Goal: Information Seeking & Learning: Understand process/instructions

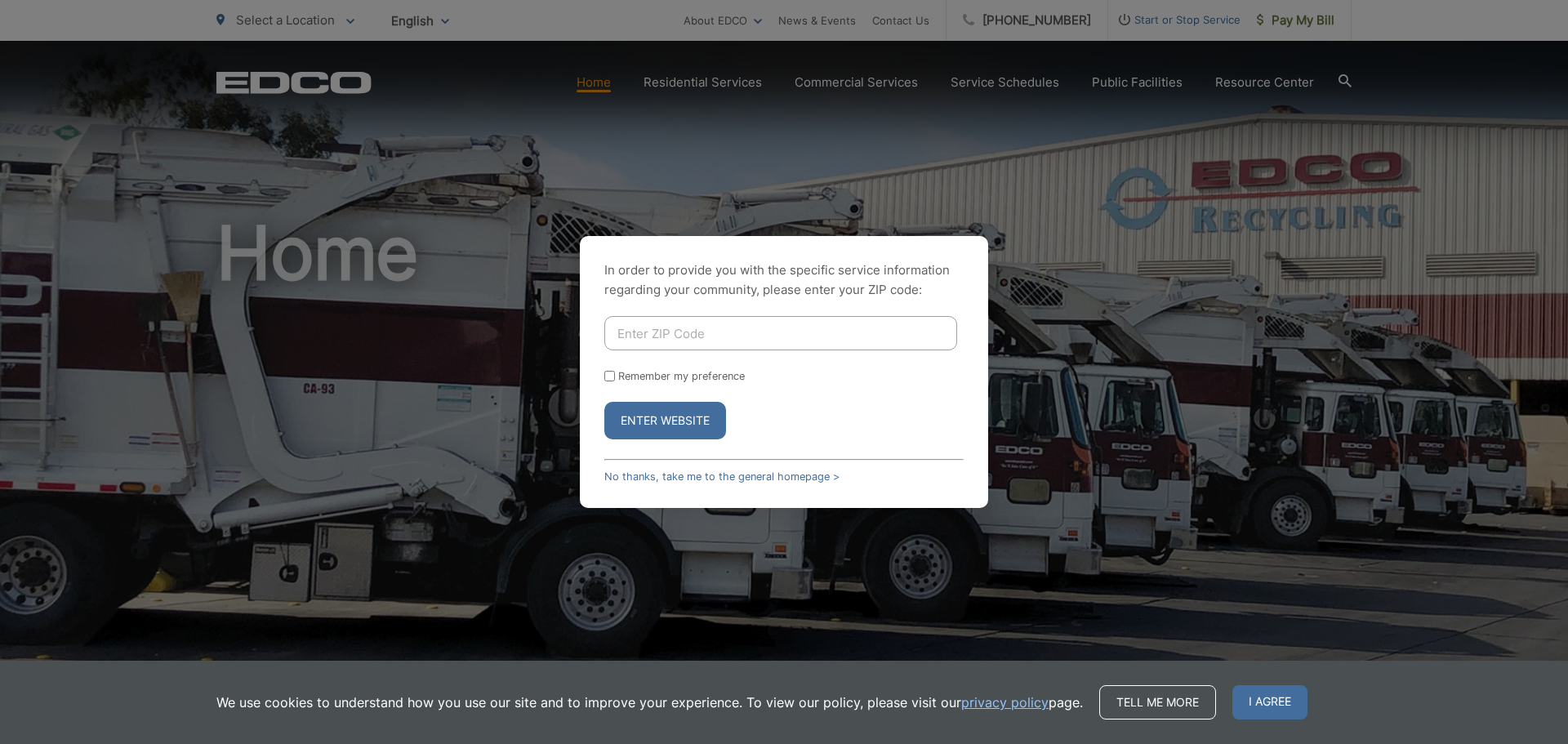
type input "92064"
click at [676, 422] on button "Enter Website" at bounding box center [664, 420] width 122 height 38
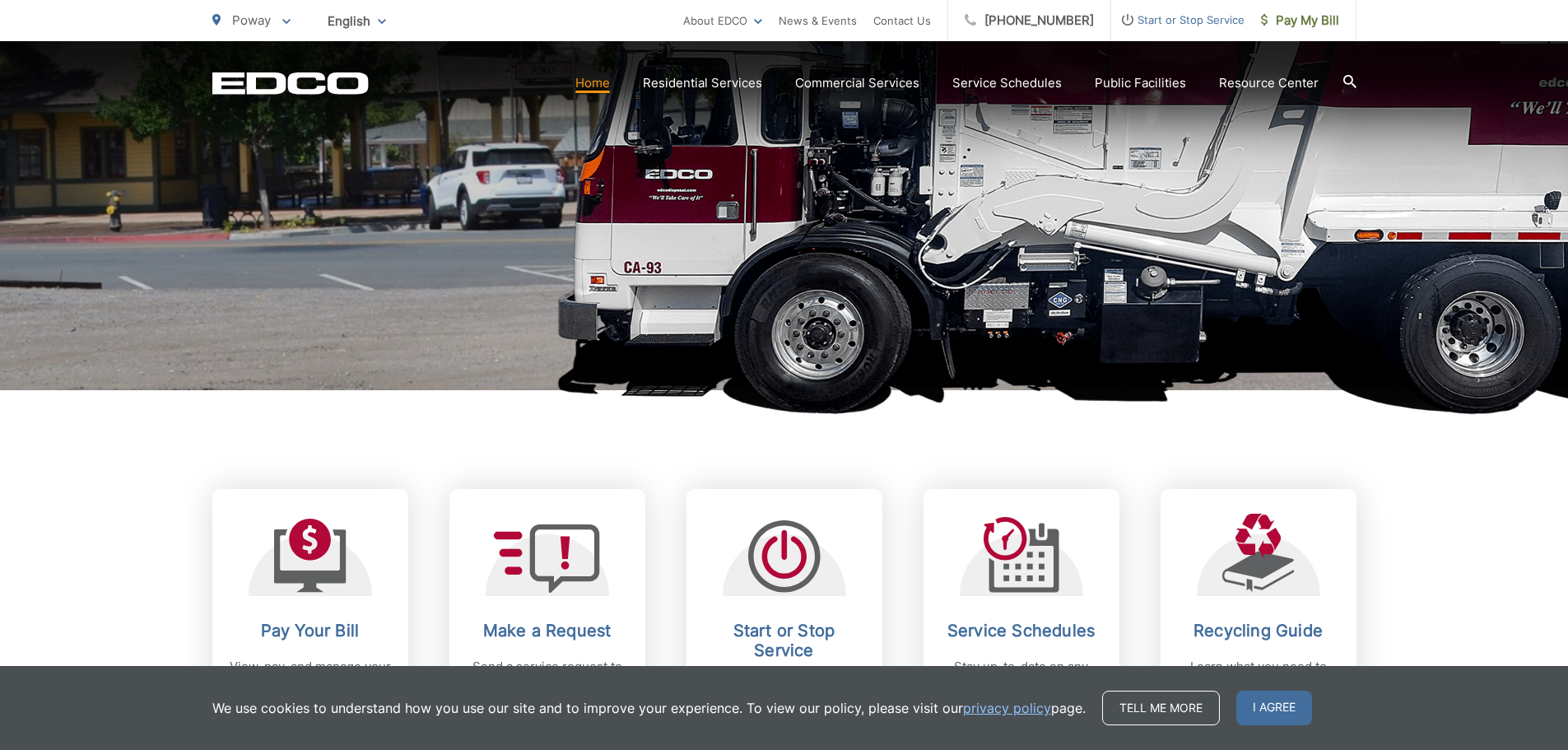
scroll to position [494, 0]
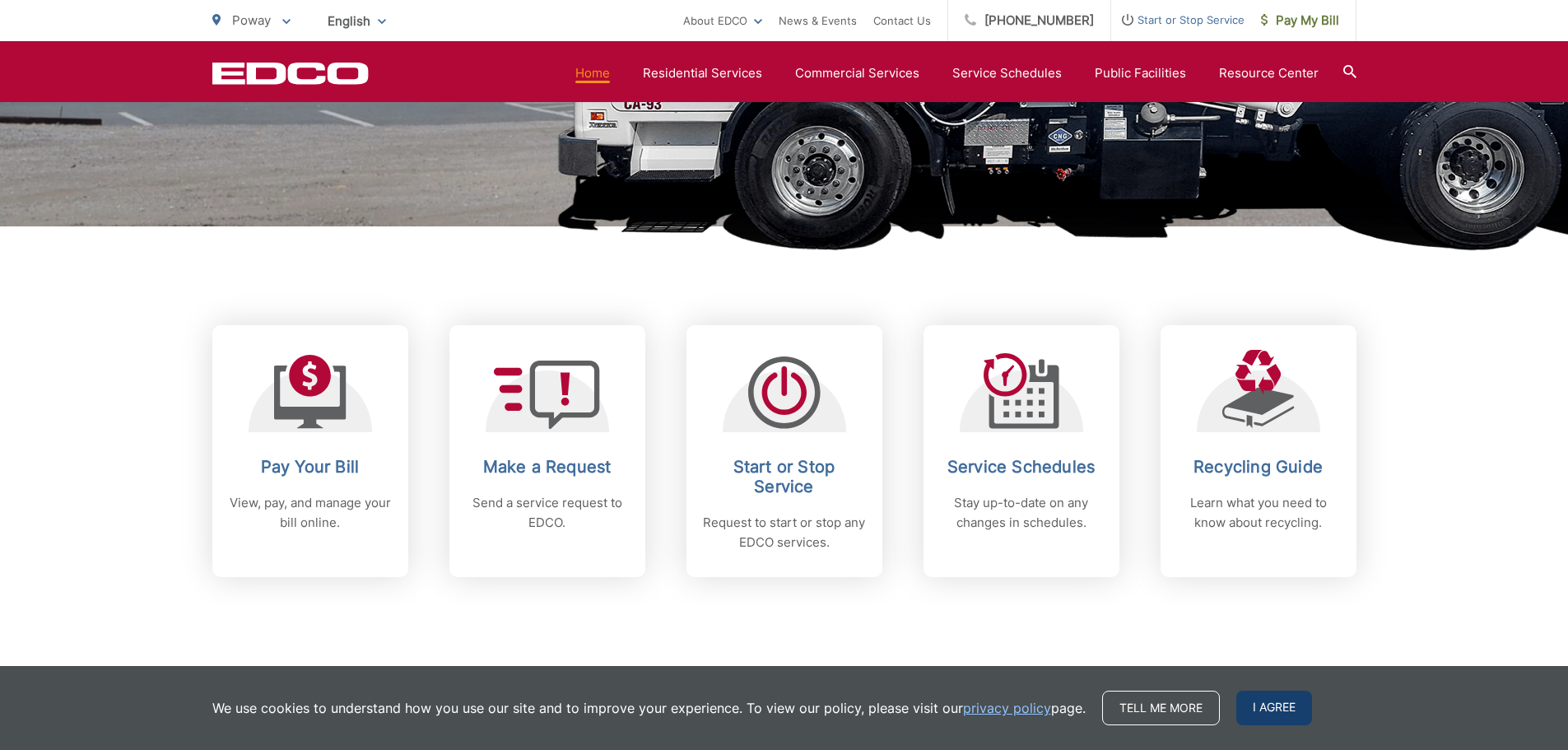
click at [1274, 709] on span "I agree" at bounding box center [1275, 708] width 76 height 34
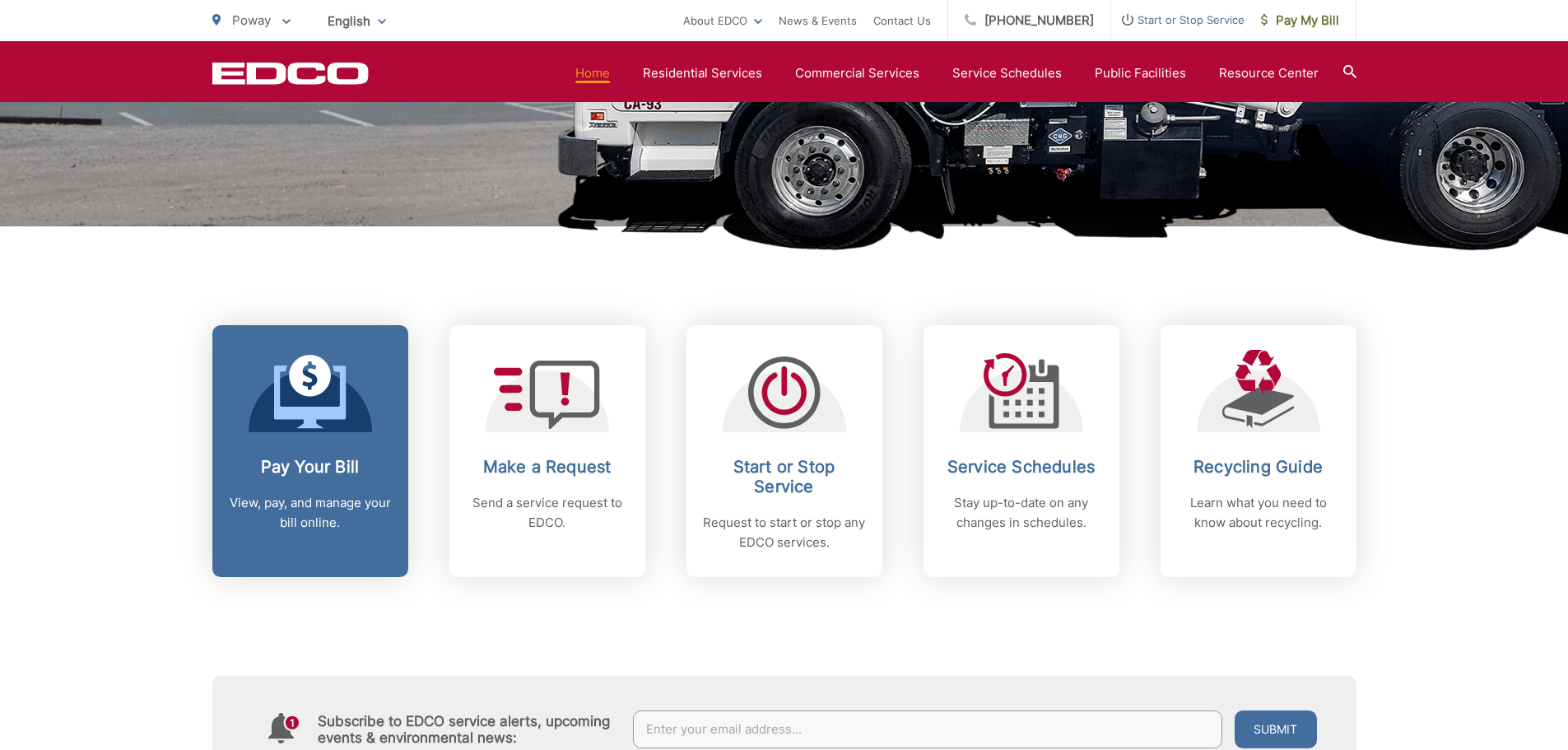
click at [284, 446] on link "Pay Your Bill View, pay, and manage your bill online." at bounding box center [310, 451] width 196 height 252
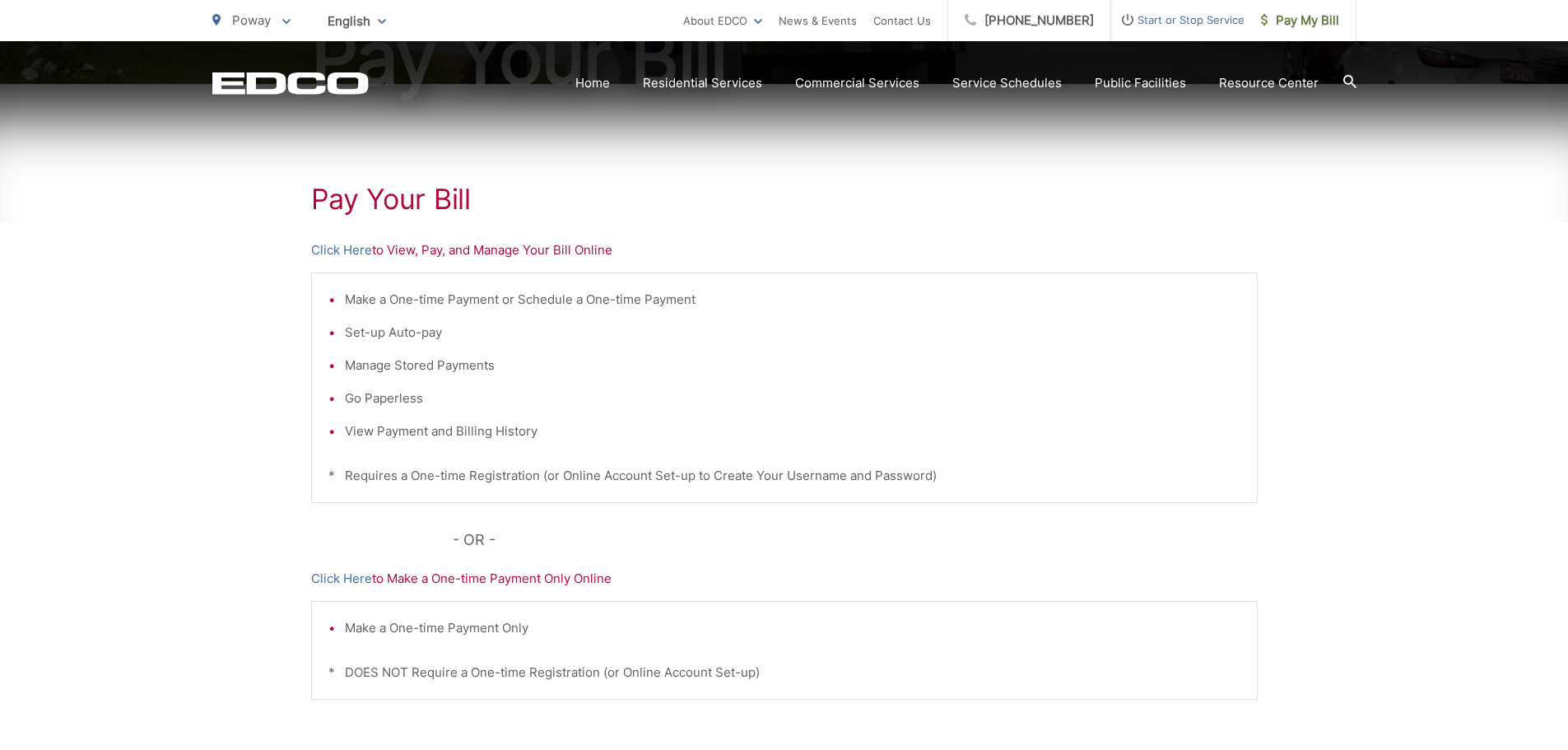
scroll to position [247, 0]
click at [342, 245] on link "Click Here" at bounding box center [341, 248] width 61 height 19
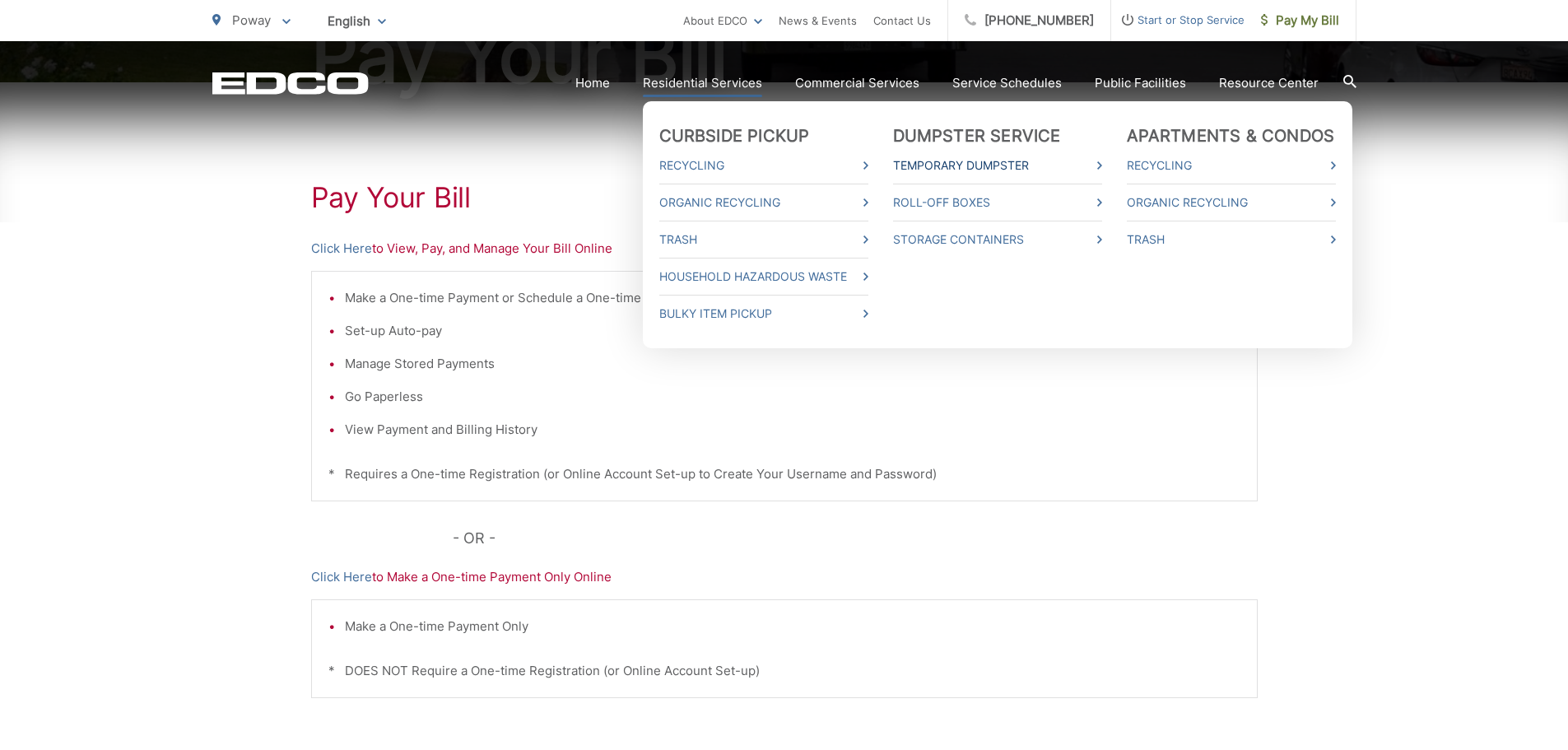
click at [977, 157] on link "Temporary Dumpster" at bounding box center [997, 165] width 209 height 19
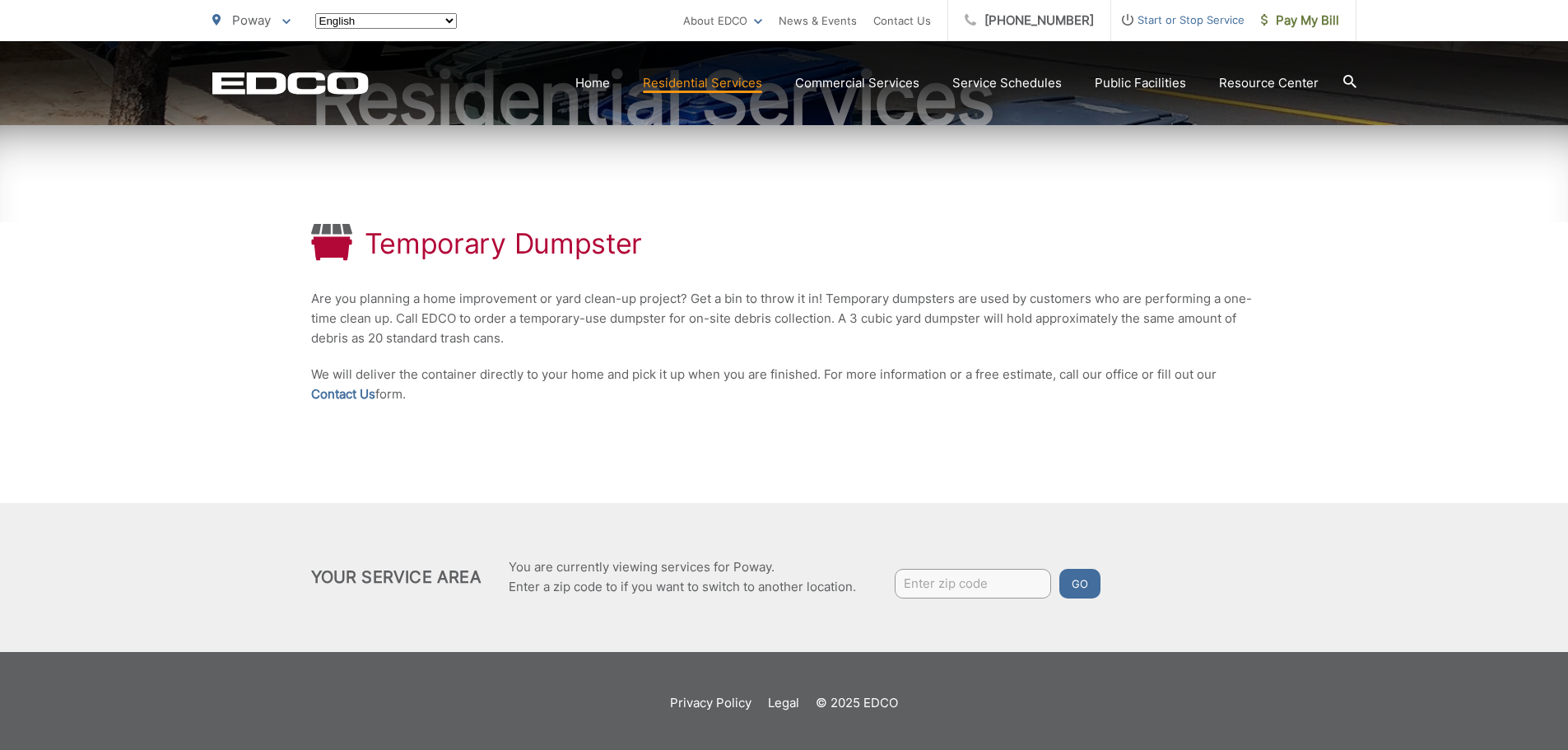
scroll to position [208, 0]
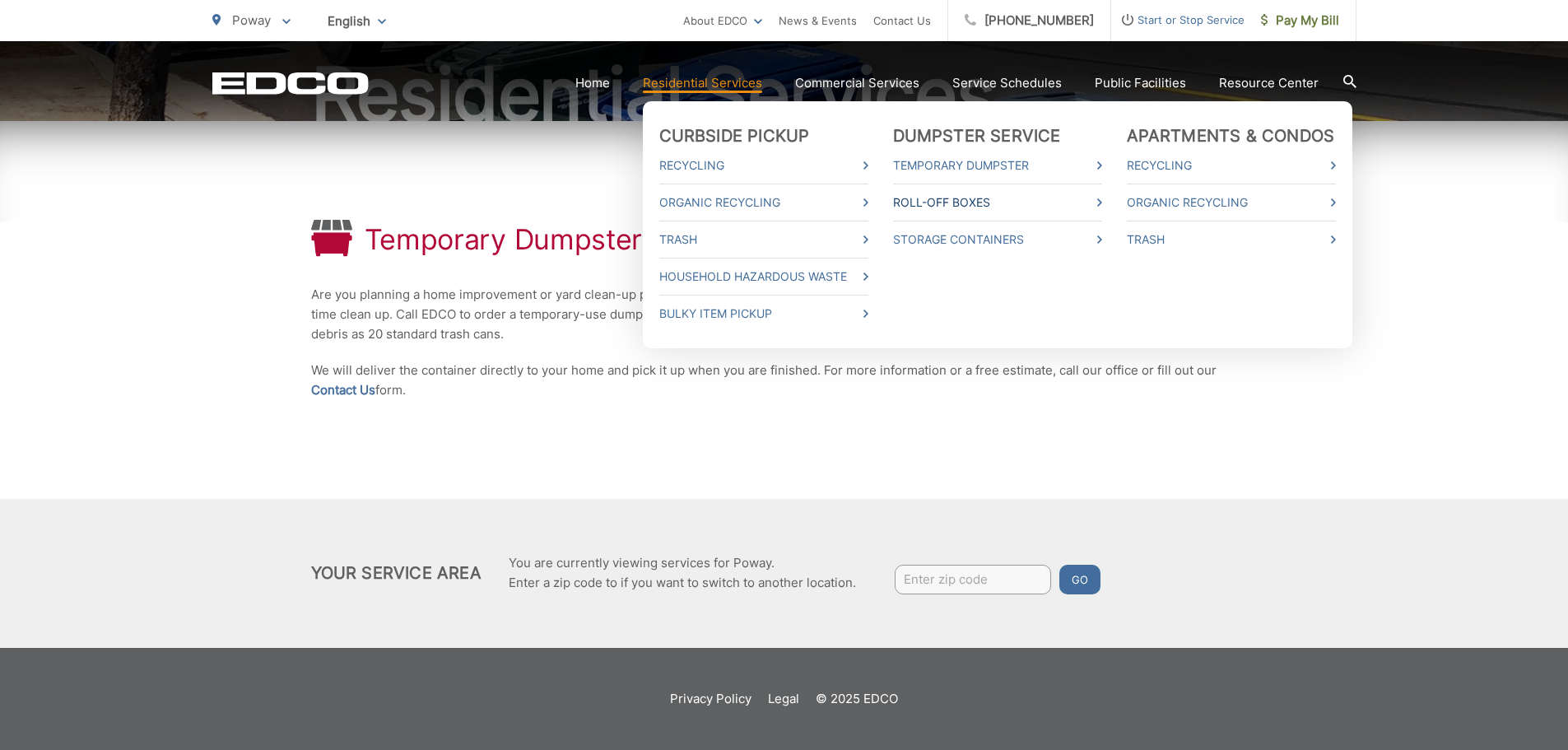
click at [989, 202] on link "Roll-Off Boxes" at bounding box center [997, 202] width 209 height 19
